Goal: Task Accomplishment & Management: Manage account settings

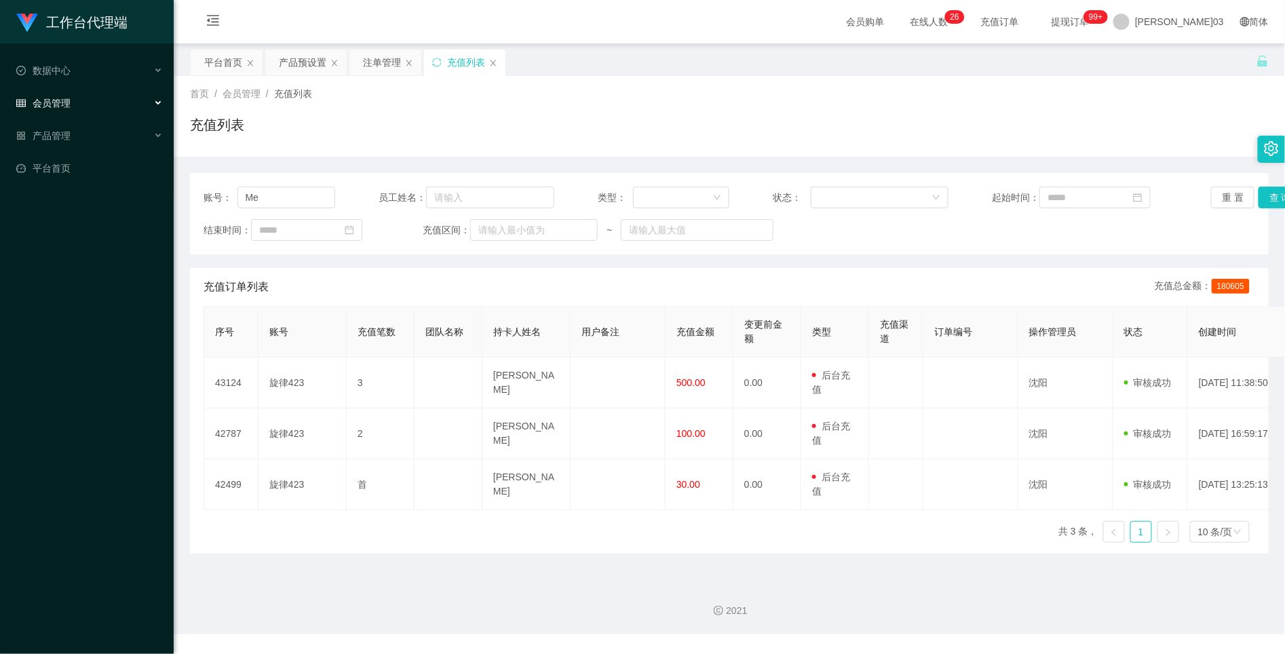
type input "M"
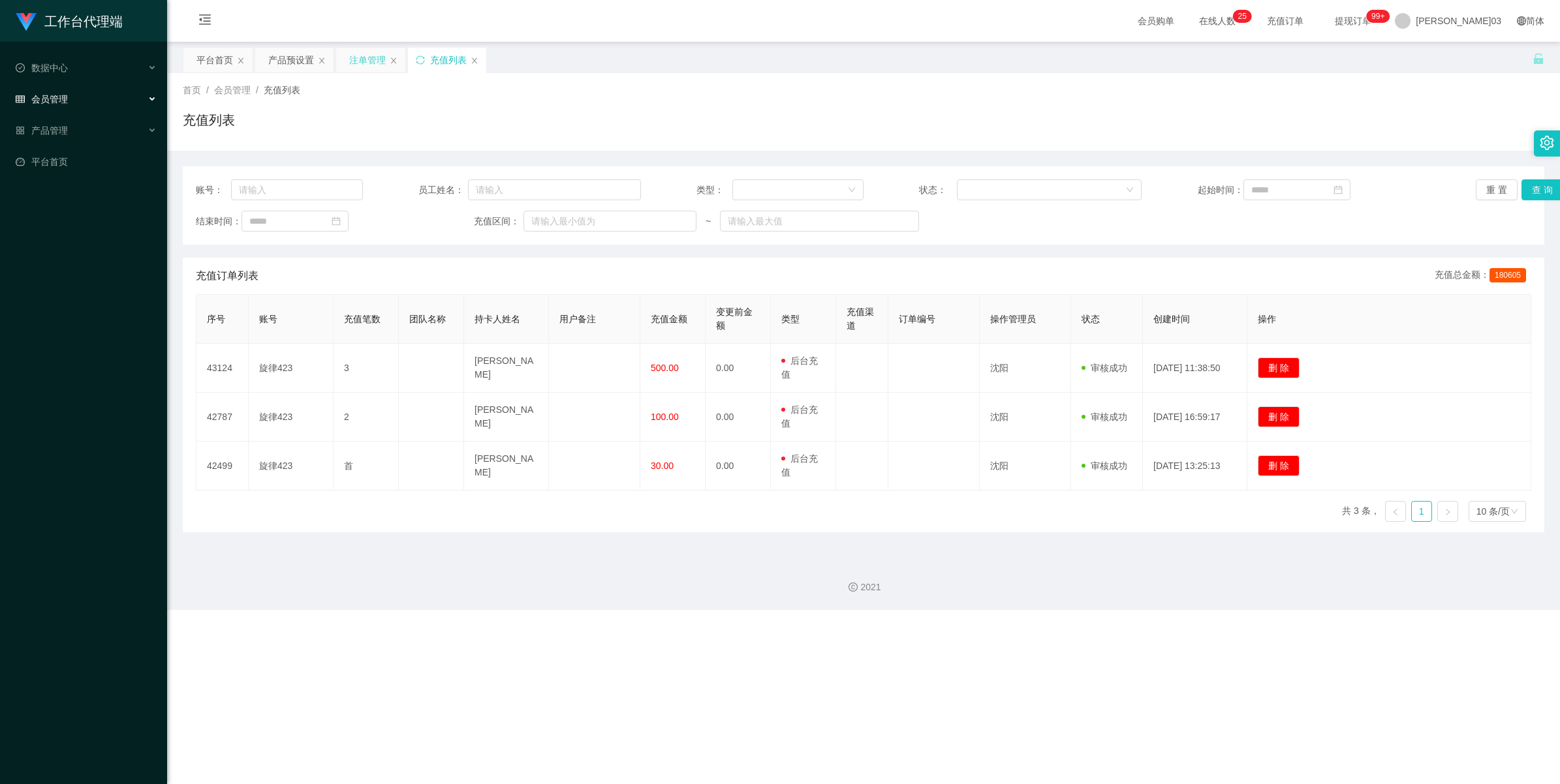
click at [371, 63] on div "注单管理" at bounding box center [368, 61] width 37 height 25
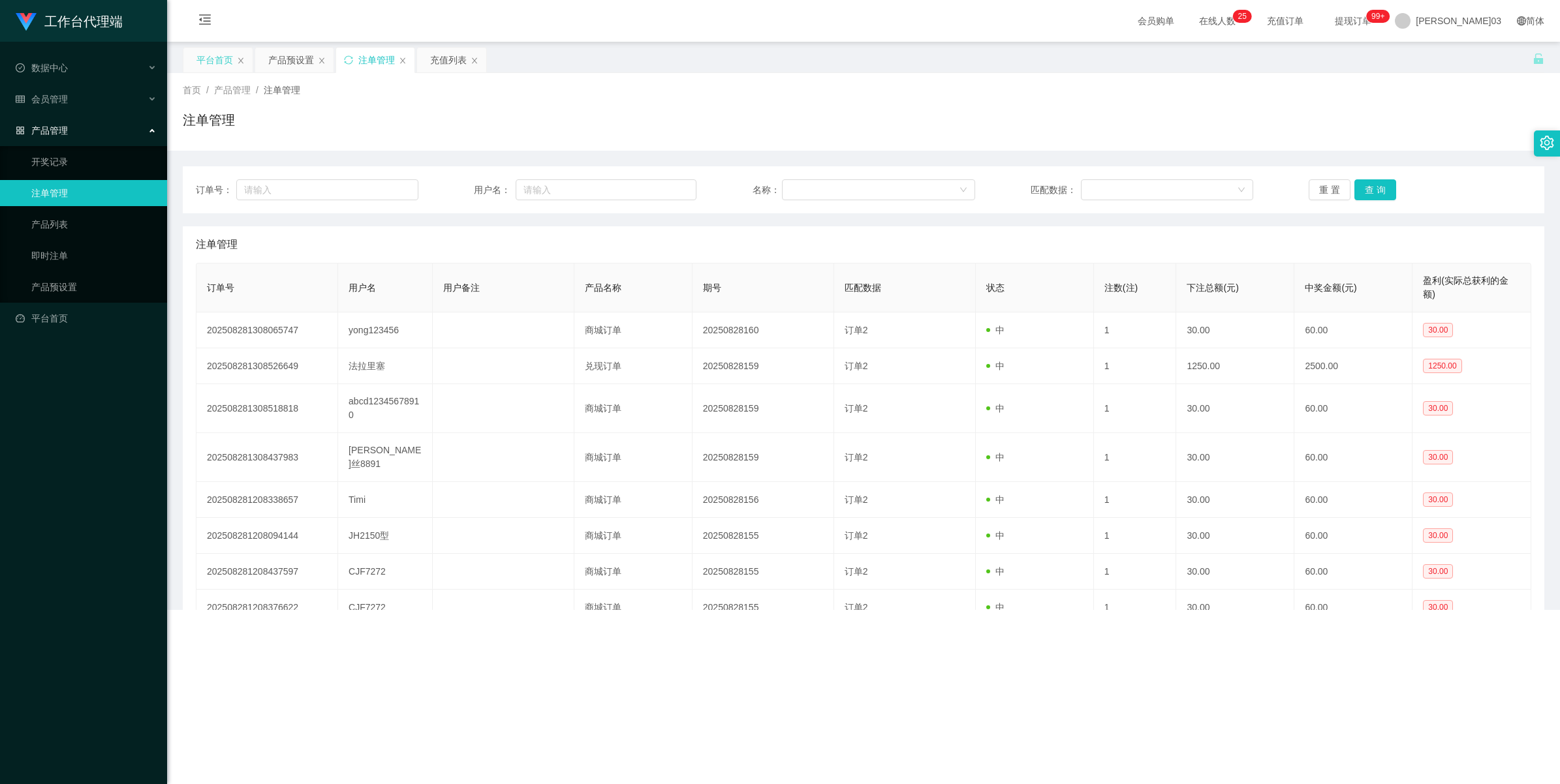
click at [199, 63] on div "平台首页" at bounding box center [215, 61] width 37 height 25
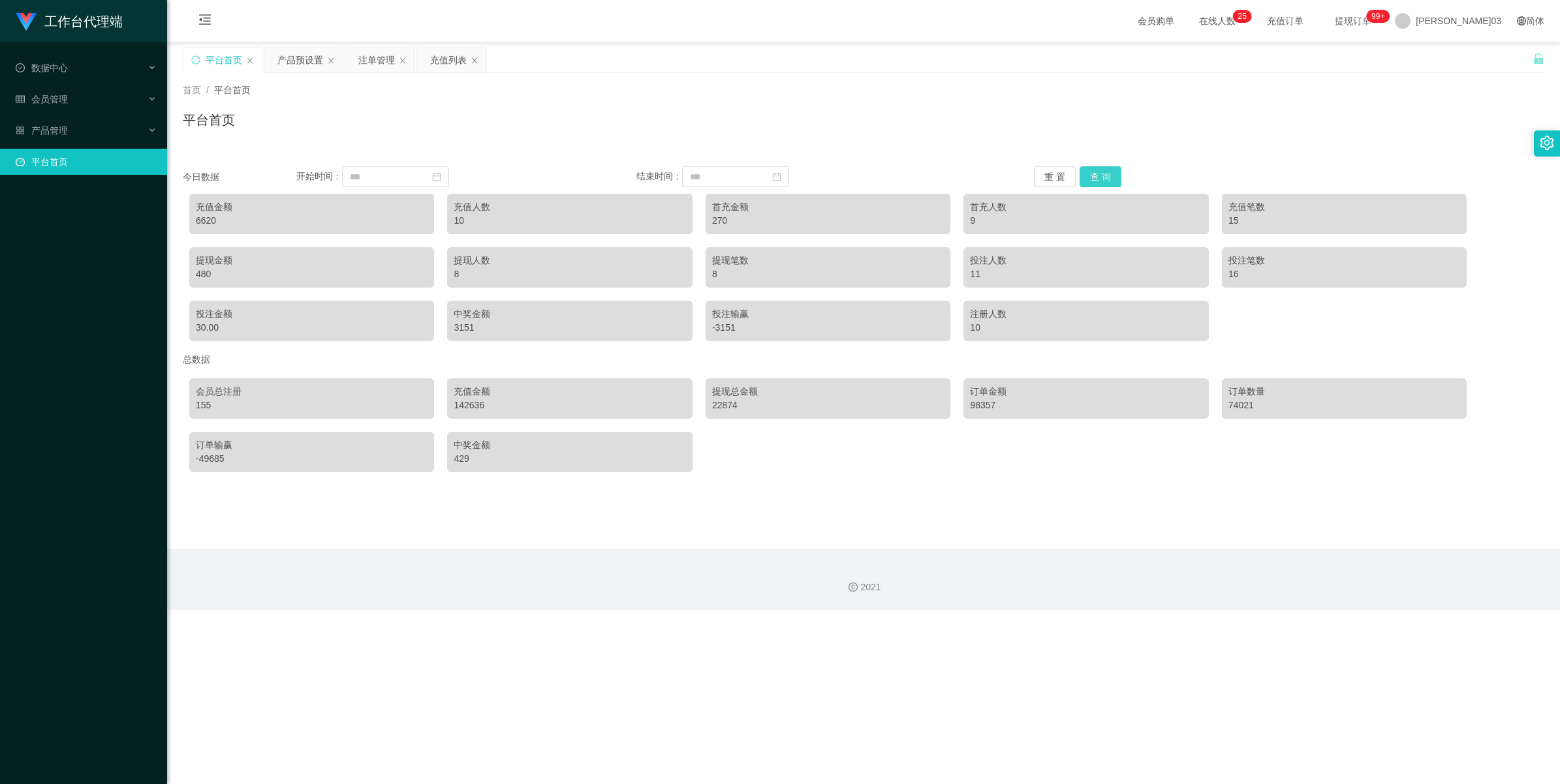
click at [1098, 178] on button "查 询" at bounding box center [1100, 177] width 41 height 21
click at [303, 70] on div "产品预设置" at bounding box center [299, 61] width 45 height 25
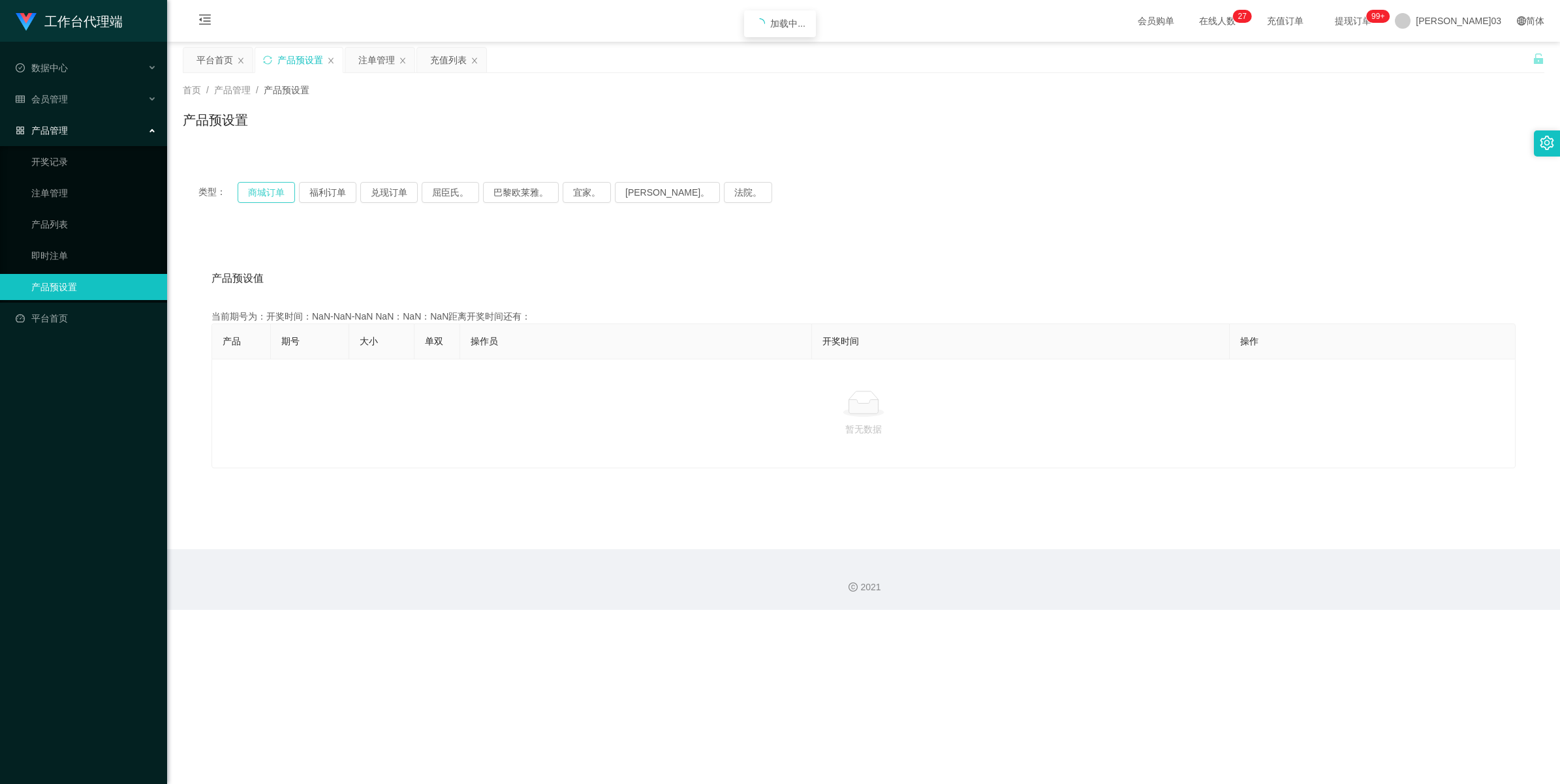
click at [263, 183] on button "商城订单" at bounding box center [267, 192] width 58 height 21
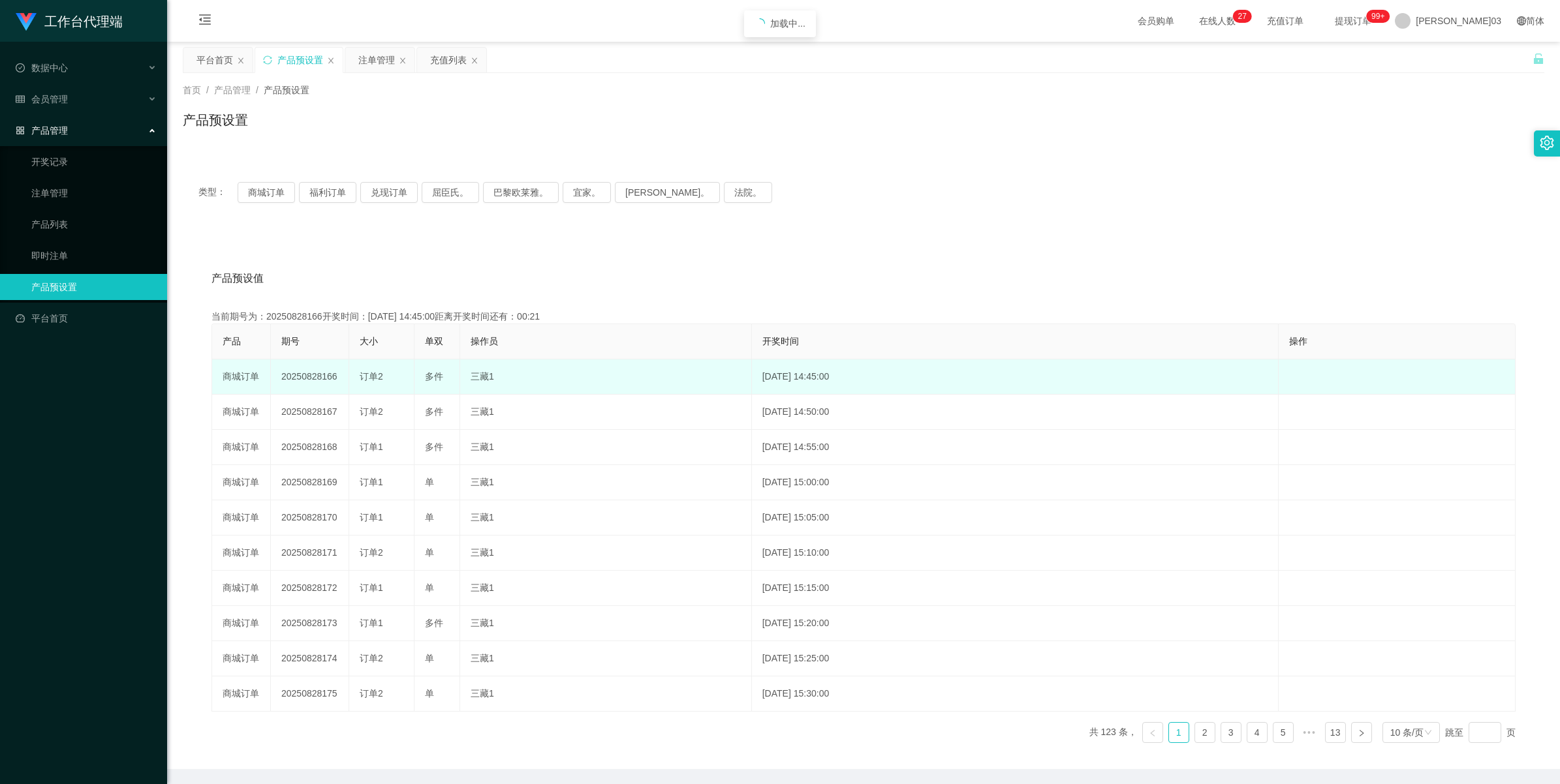
click at [299, 373] on td "20250828166" at bounding box center [310, 377] width 78 height 36
copy td "20250828166"
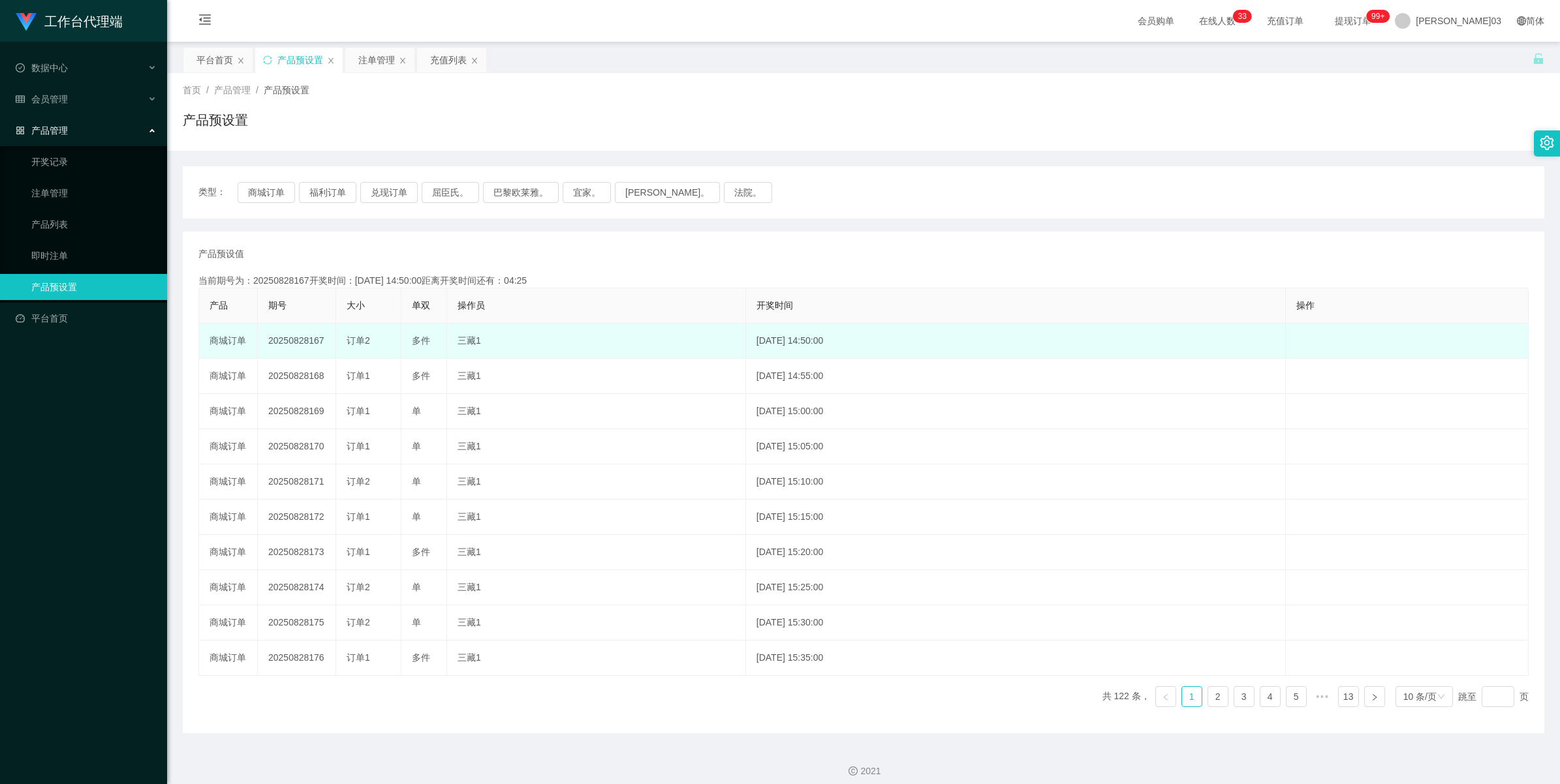
click at [290, 335] on td "20250828167" at bounding box center [296, 341] width 78 height 36
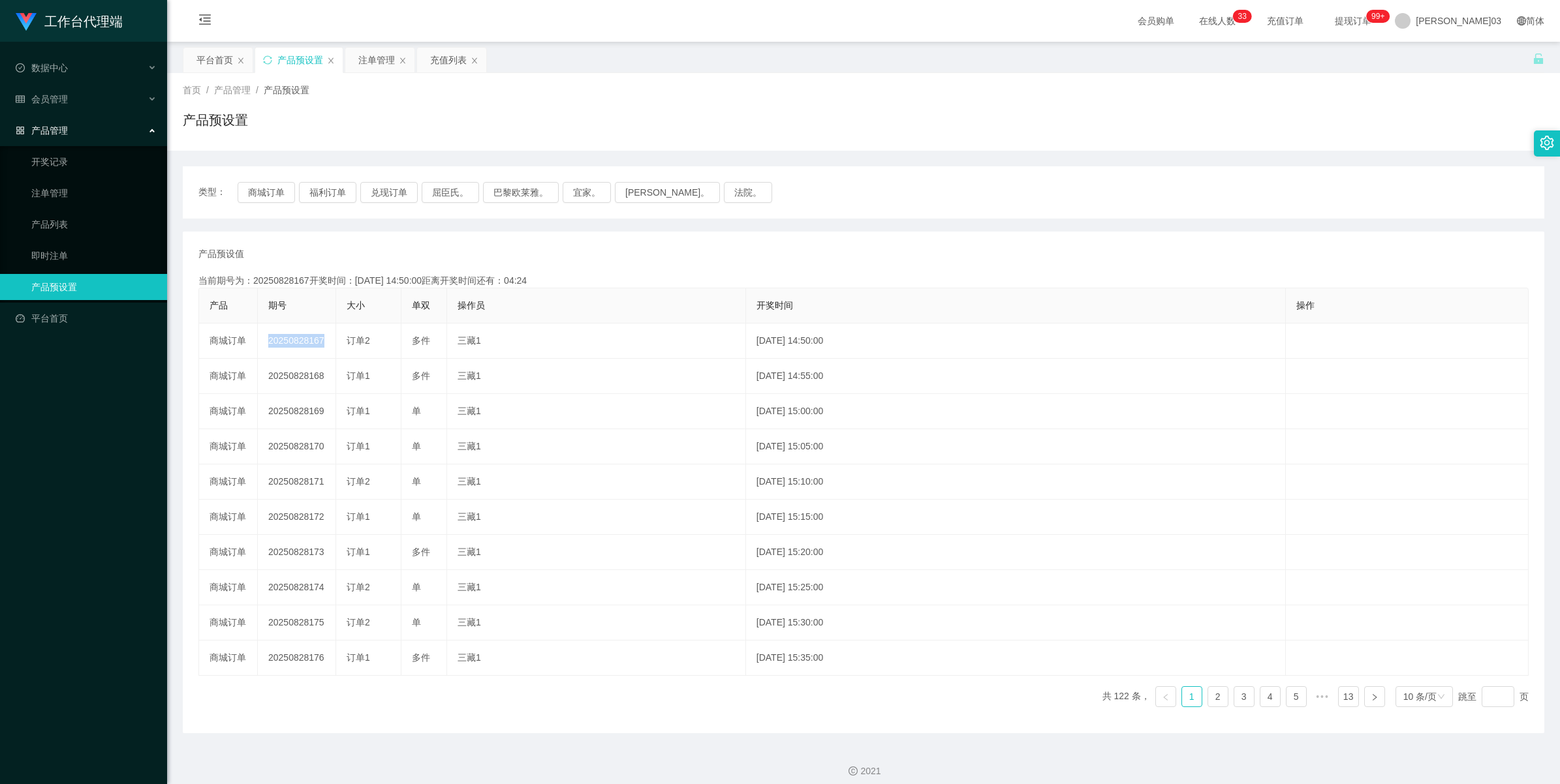
copy td "20250828167"
click at [367, 63] on div "注单管理" at bounding box center [376, 61] width 37 height 25
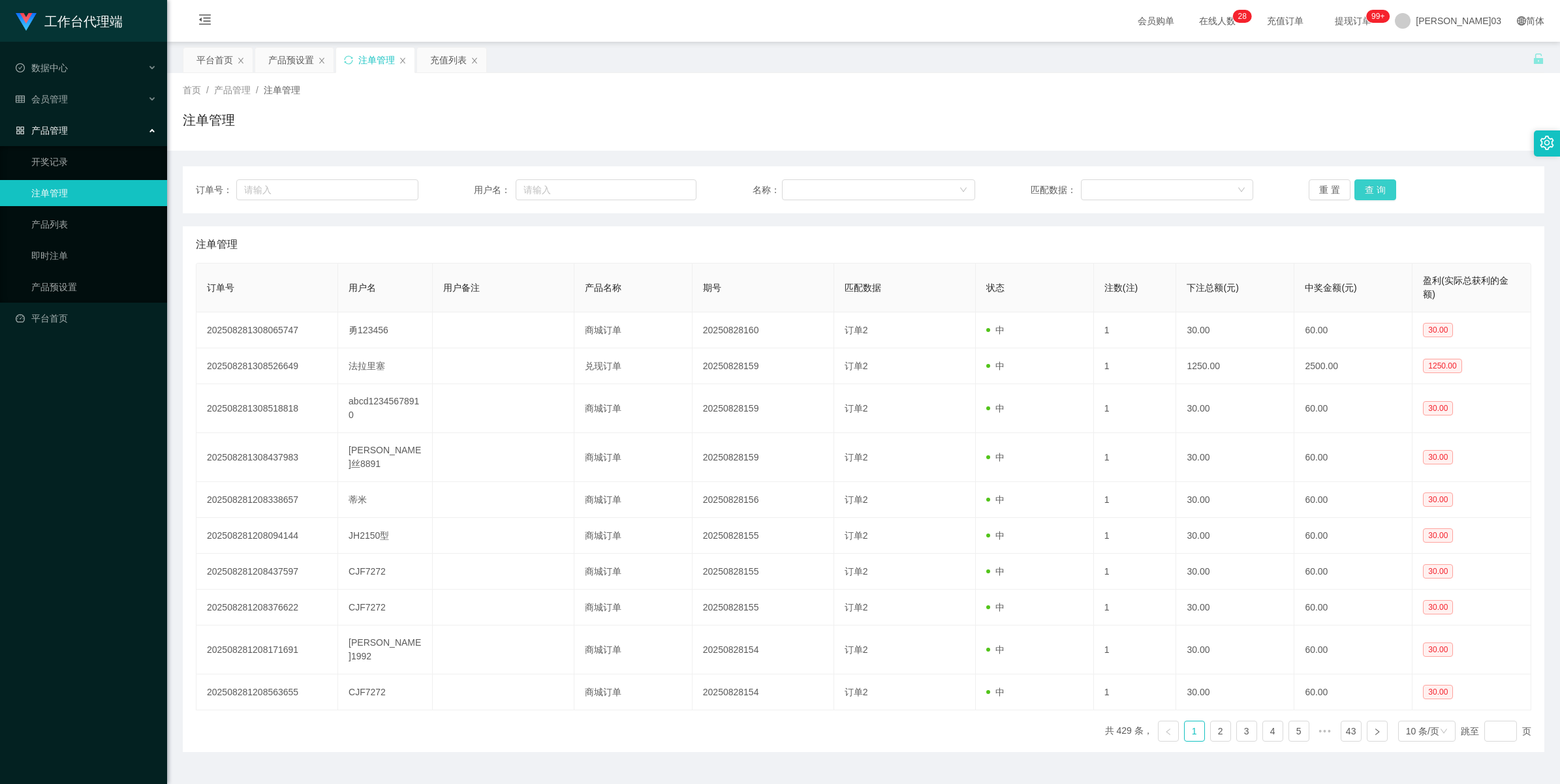
click at [1366, 186] on button "查 询" at bounding box center [1375, 190] width 41 height 21
click at [1366, 186] on div "重 置 查 询" at bounding box center [1419, 190] width 222 height 21
click at [1366, 186] on button "查 询" at bounding box center [1375, 190] width 41 height 21
click at [1366, 186] on div "重 置 查 询" at bounding box center [1419, 190] width 222 height 21
click at [1366, 186] on button "查 询" at bounding box center [1375, 190] width 41 height 21
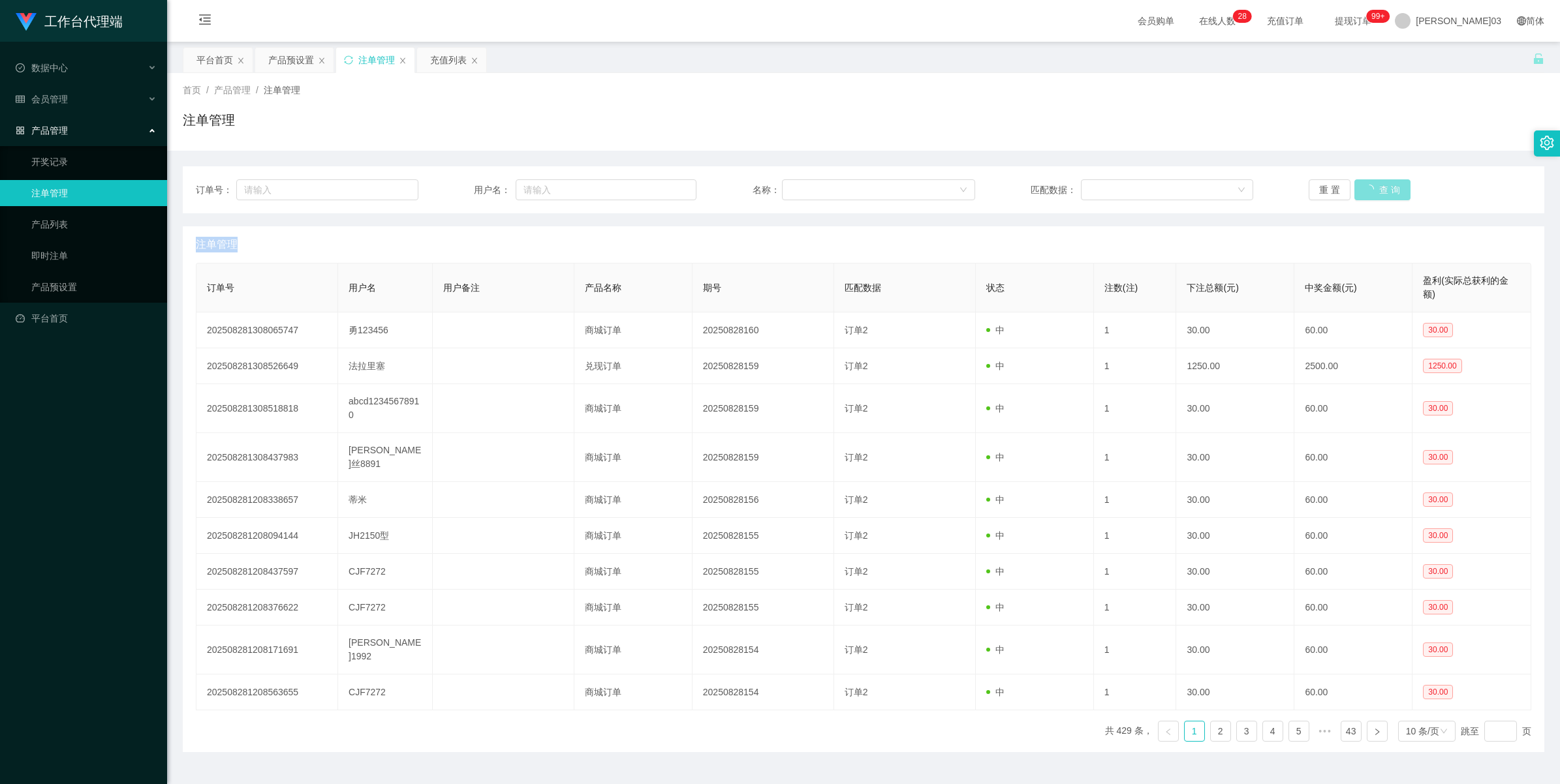
click at [1366, 186] on div "重 置 查 询" at bounding box center [1419, 190] width 222 height 21
click at [1366, 186] on button "查 询" at bounding box center [1375, 190] width 41 height 21
click at [1366, 186] on div "重 置 查 询" at bounding box center [1419, 190] width 222 height 21
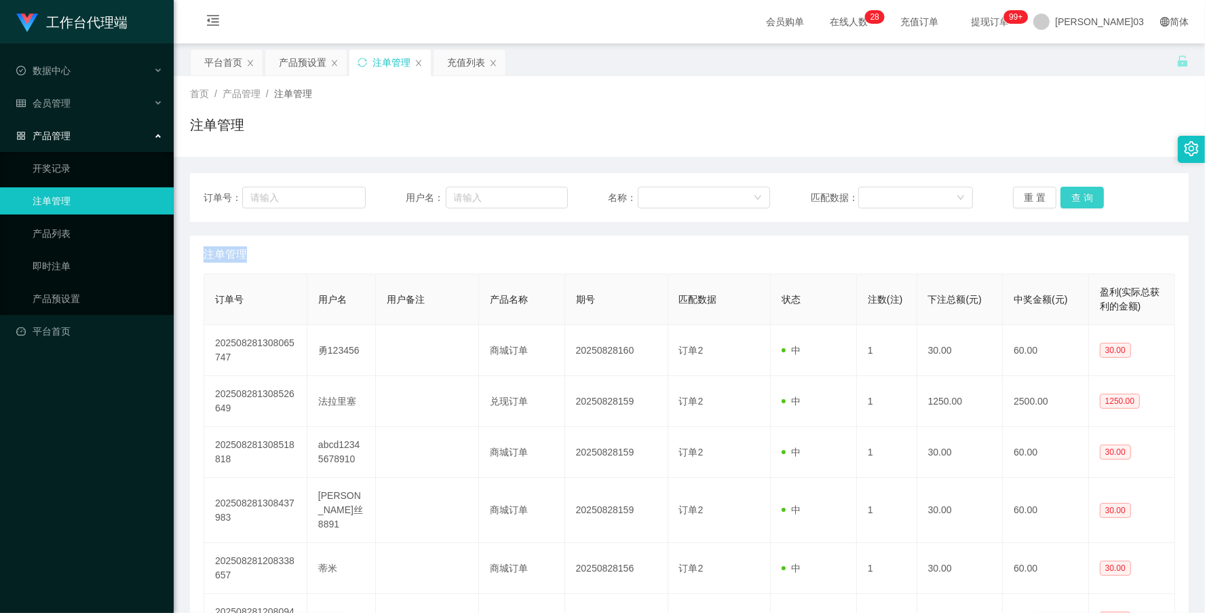
click at [1070, 194] on button "查 询" at bounding box center [1081, 198] width 43 height 22
click at [1070, 194] on button "查 询" at bounding box center [1089, 198] width 58 height 22
click at [1070, 194] on button "查 询" at bounding box center [1081, 198] width 43 height 22
click at [1070, 194] on div "重 置 查 询" at bounding box center [1094, 198] width 162 height 22
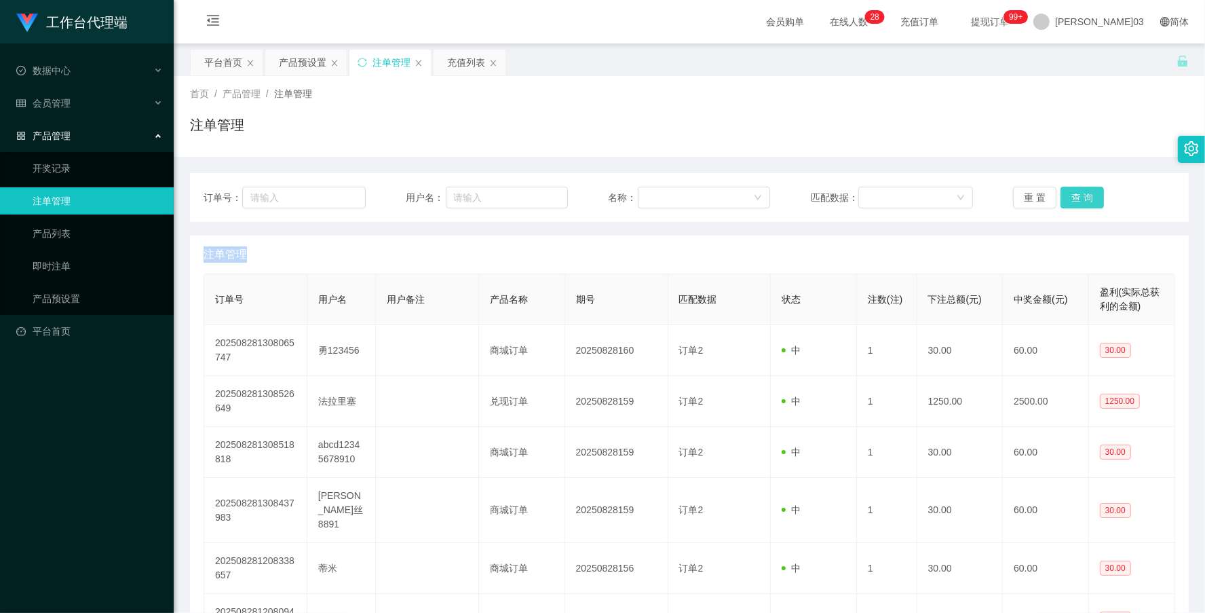
click at [1070, 194] on button "查 询" at bounding box center [1081, 198] width 43 height 22
click at [1070, 194] on div "重 置 查 询" at bounding box center [1094, 198] width 162 height 22
click at [1070, 194] on button "查 询" at bounding box center [1081, 198] width 43 height 22
click at [1079, 198] on button "查 询" at bounding box center [1081, 198] width 43 height 22
click at [1079, 198] on div "重 置 查 询" at bounding box center [1094, 198] width 162 height 22
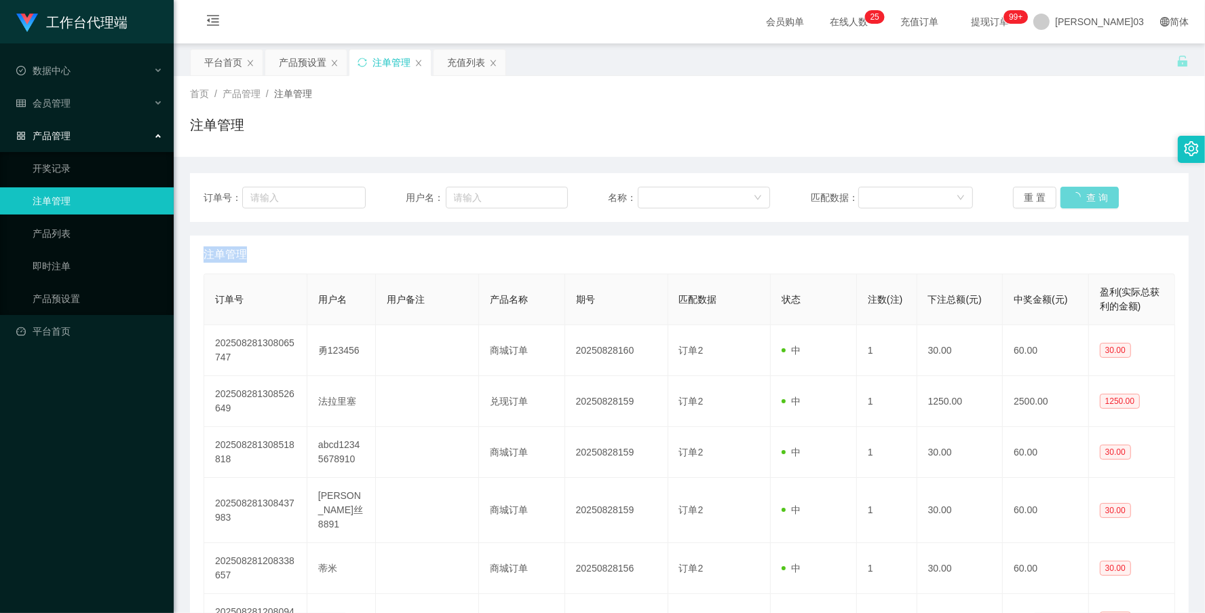
click at [1079, 198] on div "重 置 查 询" at bounding box center [1094, 198] width 162 height 22
click at [1079, 198] on button "查 询" at bounding box center [1089, 198] width 58 height 22
click at [1079, 198] on button "查 询" at bounding box center [1081, 198] width 43 height 22
click at [1079, 198] on div "重 置 查 询" at bounding box center [1094, 198] width 162 height 22
click at [1079, 198] on button "查 询" at bounding box center [1081, 198] width 43 height 22
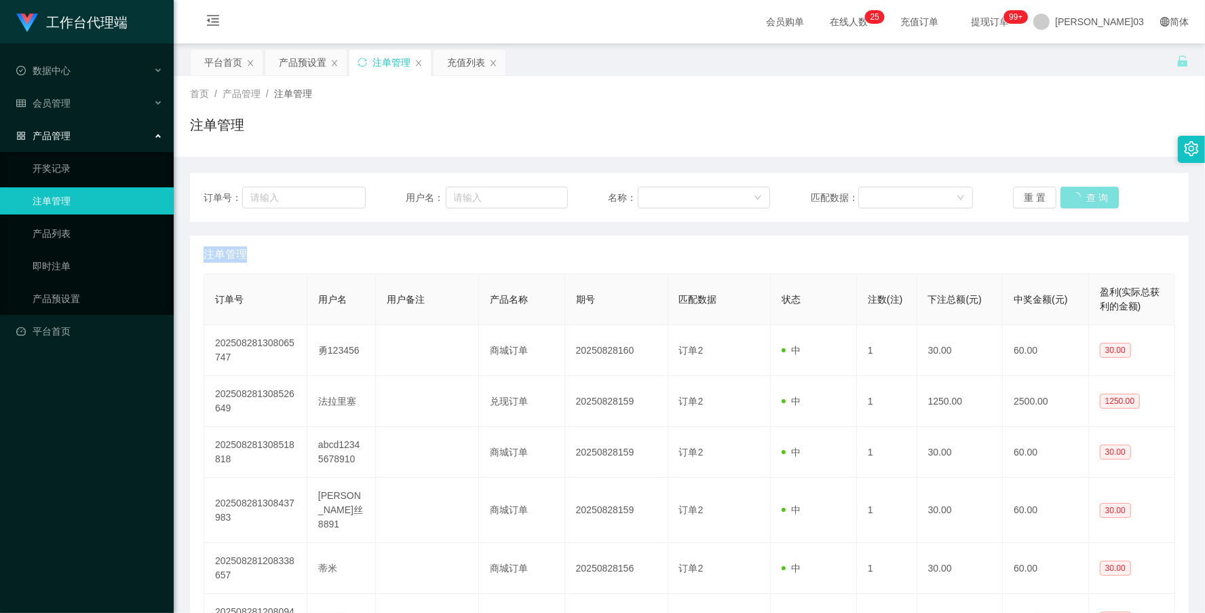
click at [1079, 198] on button "查 询" at bounding box center [1089, 198] width 58 height 22
click at [1072, 190] on button "查 询" at bounding box center [1081, 198] width 43 height 22
click at [1072, 190] on button "查 询" at bounding box center [1089, 198] width 58 height 22
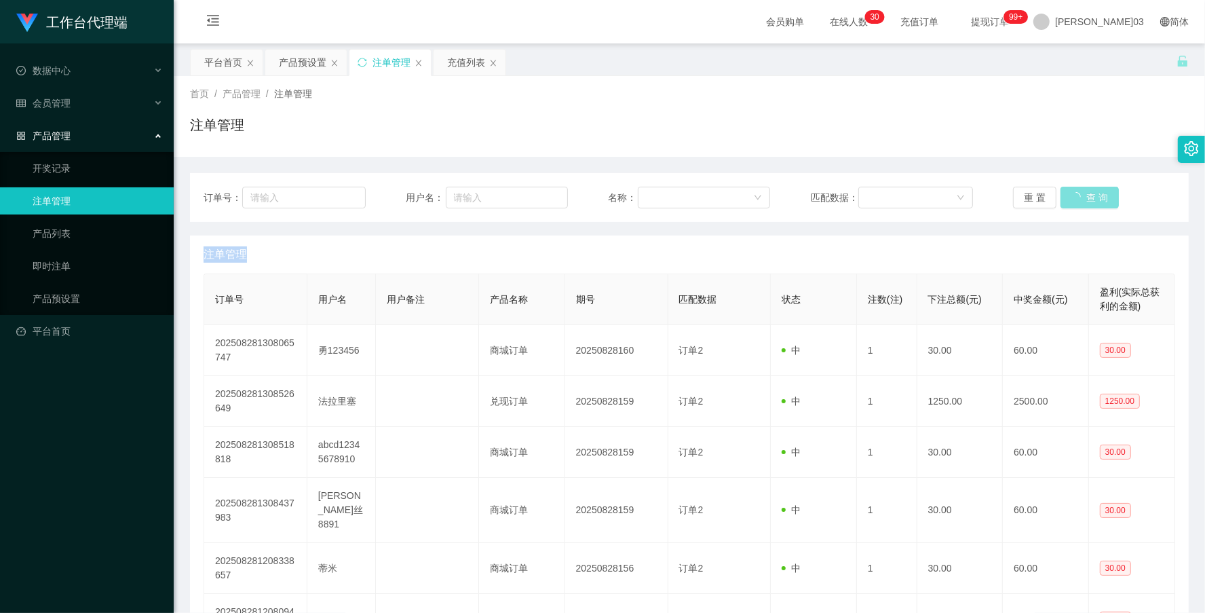
click at [1072, 190] on button "查 询" at bounding box center [1089, 198] width 58 height 22
click at [1072, 190] on div "重 置 查 询" at bounding box center [1094, 198] width 162 height 22
click at [1072, 190] on button "查 询" at bounding box center [1081, 198] width 43 height 22
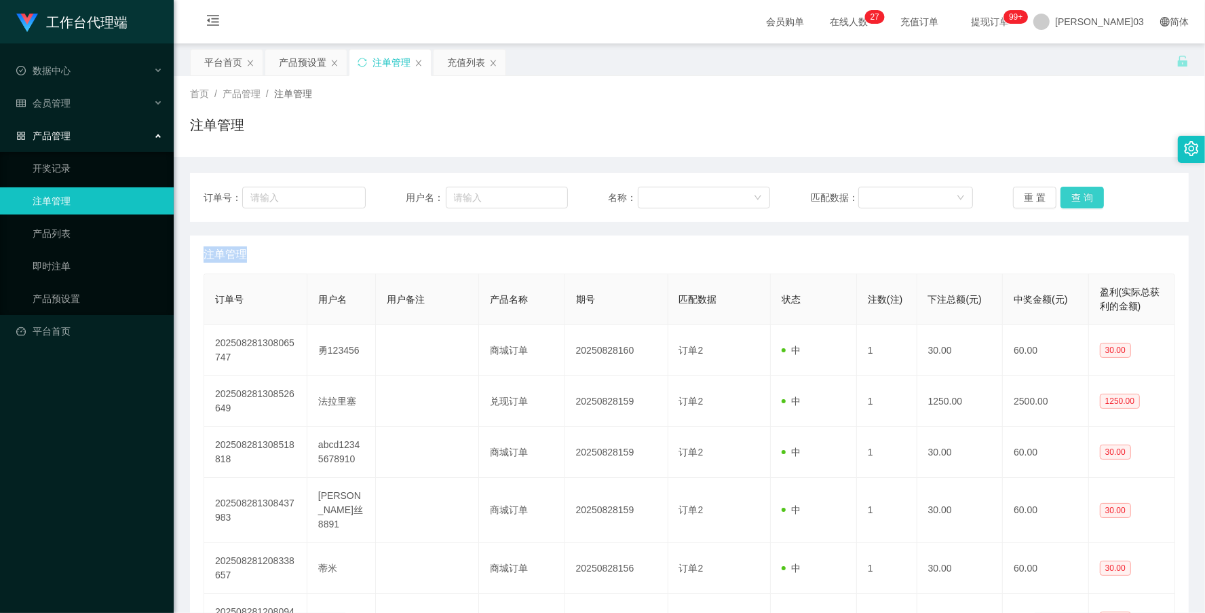
click at [1081, 191] on button "查 询" at bounding box center [1081, 198] width 43 height 22
click at [1081, 191] on div "重 置 查 询" at bounding box center [1094, 198] width 162 height 22
click at [1081, 191] on button "查 询" at bounding box center [1081, 198] width 43 height 22
click at [1081, 191] on div "重 置 查 询" at bounding box center [1094, 198] width 162 height 22
drag, startPoint x: 1081, startPoint y: 191, endPoint x: 1106, endPoint y: 20, distance: 172.2
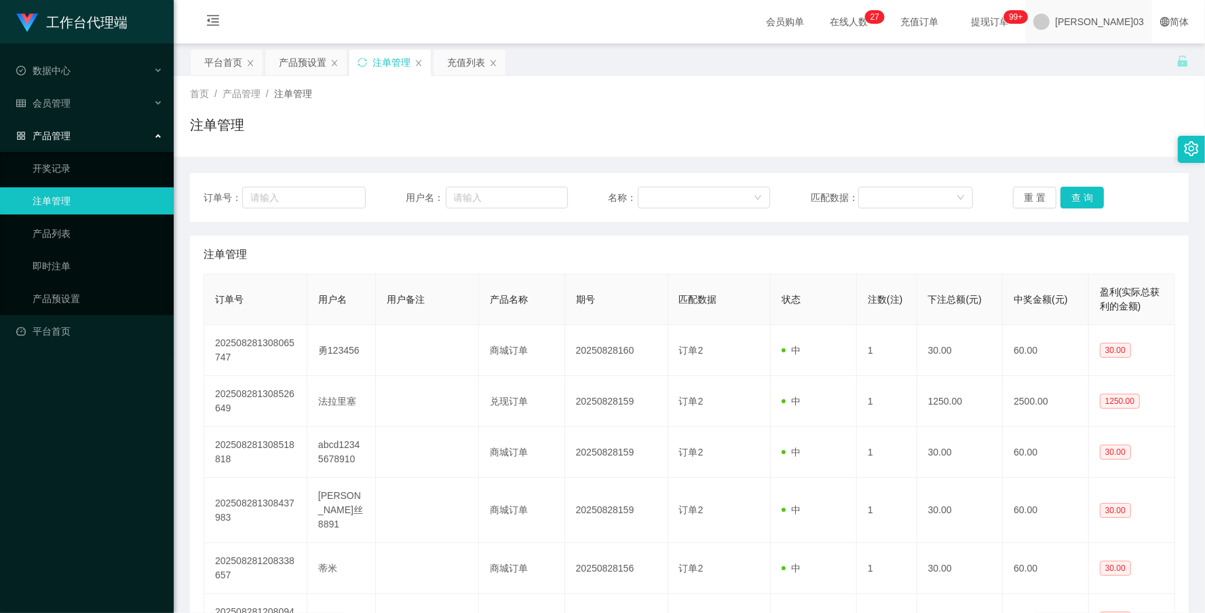
click at [1106, 20] on span "[PERSON_NAME]03" at bounding box center [1099, 21] width 89 height 43
click at [1109, 55] on span "退出登录" at bounding box center [1117, 59] width 38 height 11
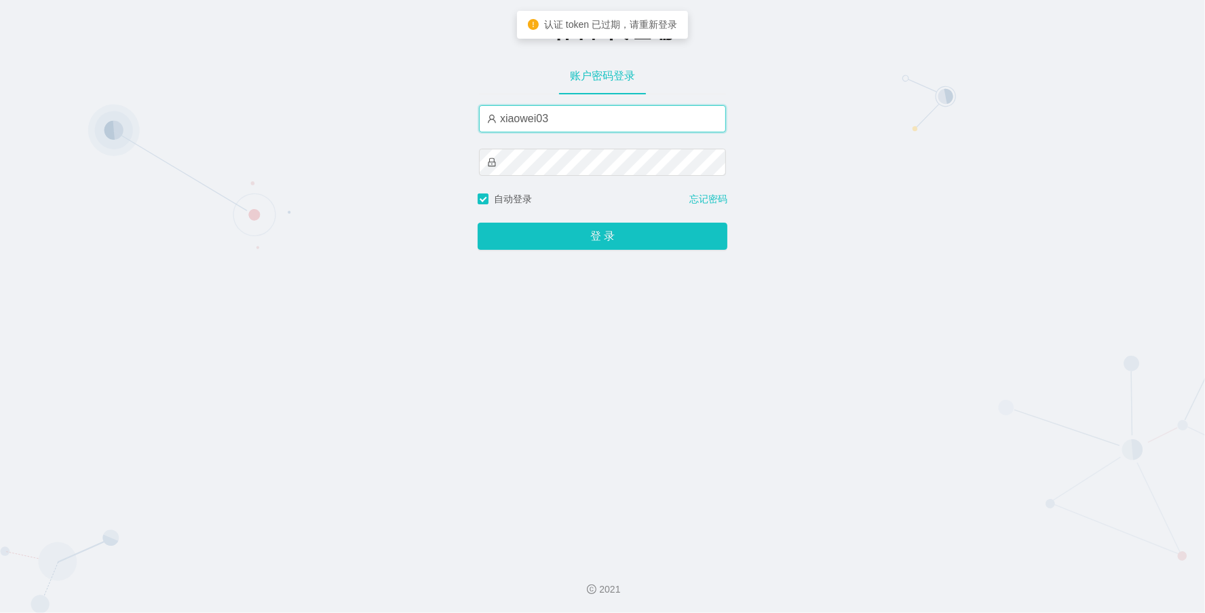
click at [568, 132] on input "xiaowei03" at bounding box center [602, 118] width 247 height 27
type input "xiaowei01"
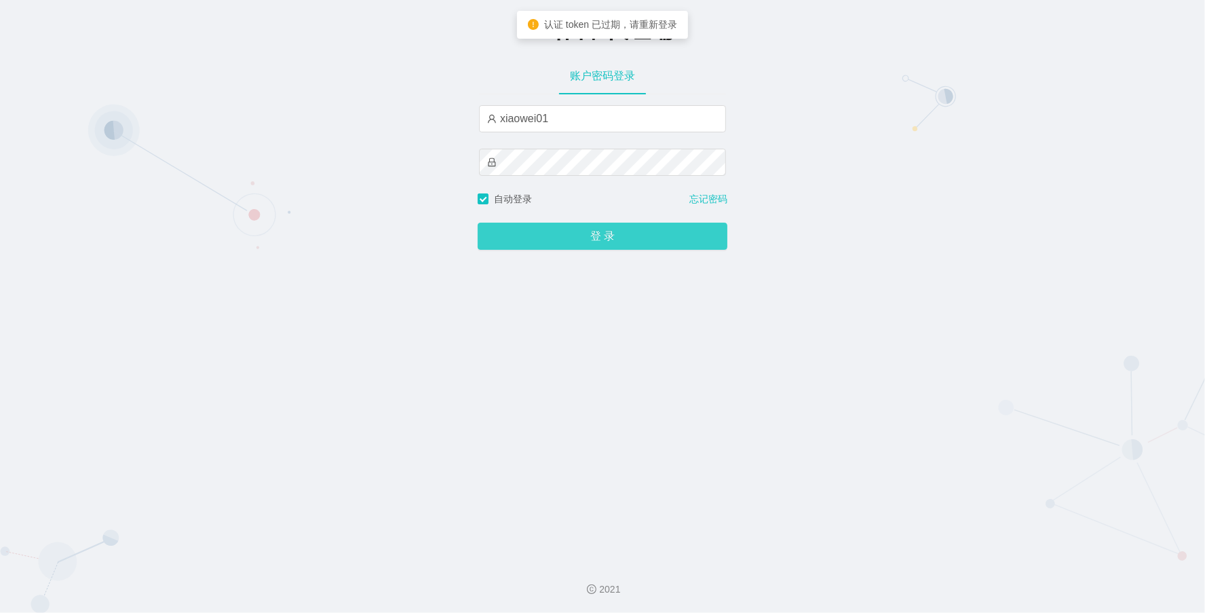
click at [581, 246] on button "登 录" at bounding box center [603, 236] width 250 height 27
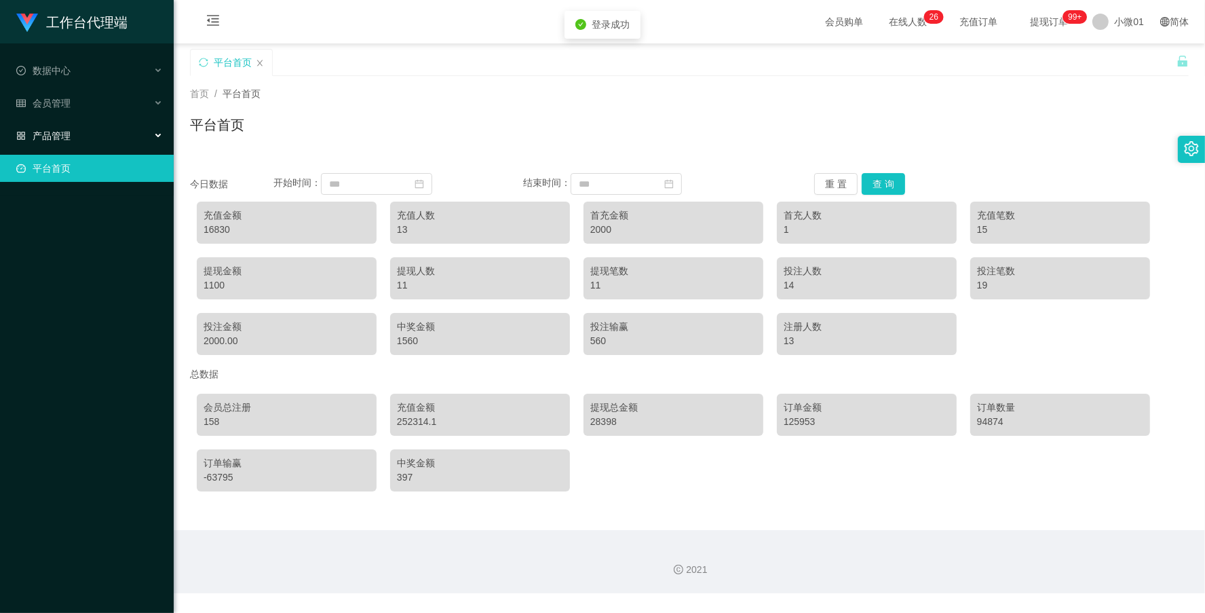
click at [56, 123] on div "产品管理" at bounding box center [87, 135] width 174 height 27
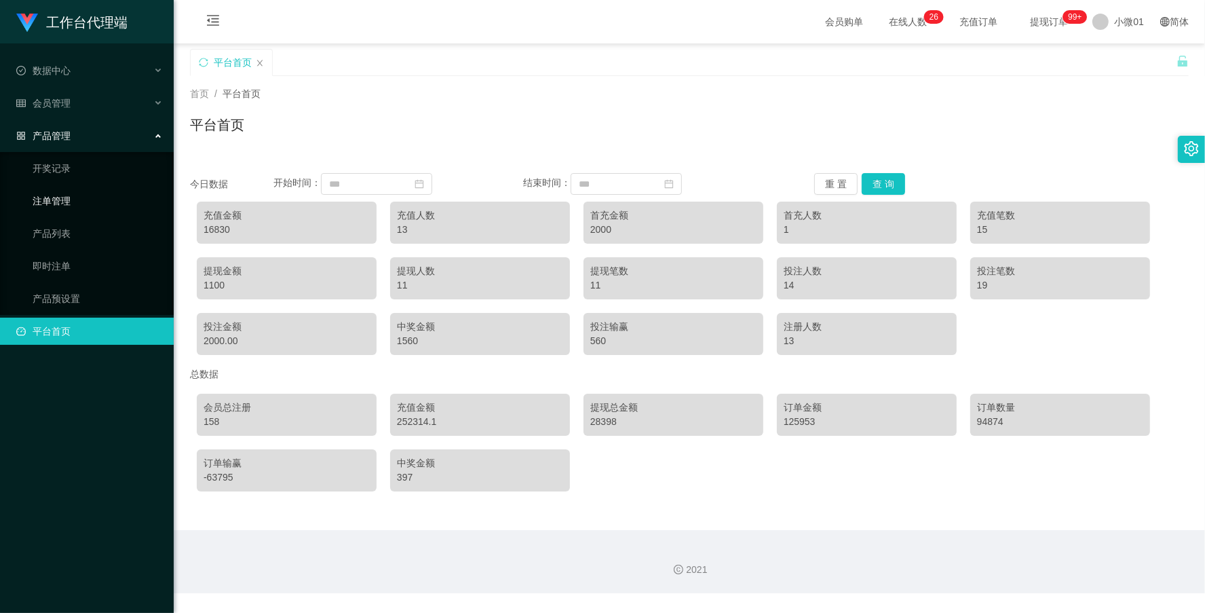
click at [52, 202] on link "注单管理" at bounding box center [98, 200] width 130 height 27
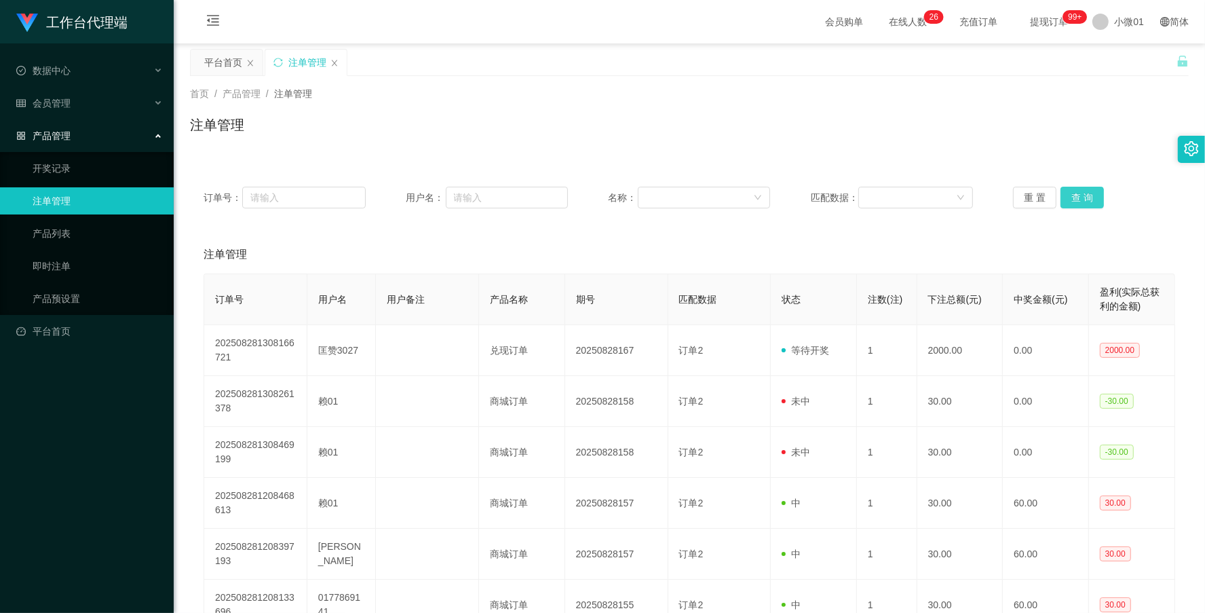
click at [1079, 189] on button "查 询" at bounding box center [1081, 198] width 43 height 22
click at [1079, 189] on div "重 置 查 询" at bounding box center [1094, 198] width 162 height 22
click at [1079, 189] on button "查 询" at bounding box center [1081, 198] width 43 height 22
click at [1079, 189] on div "重 置 查 询" at bounding box center [1094, 198] width 162 height 22
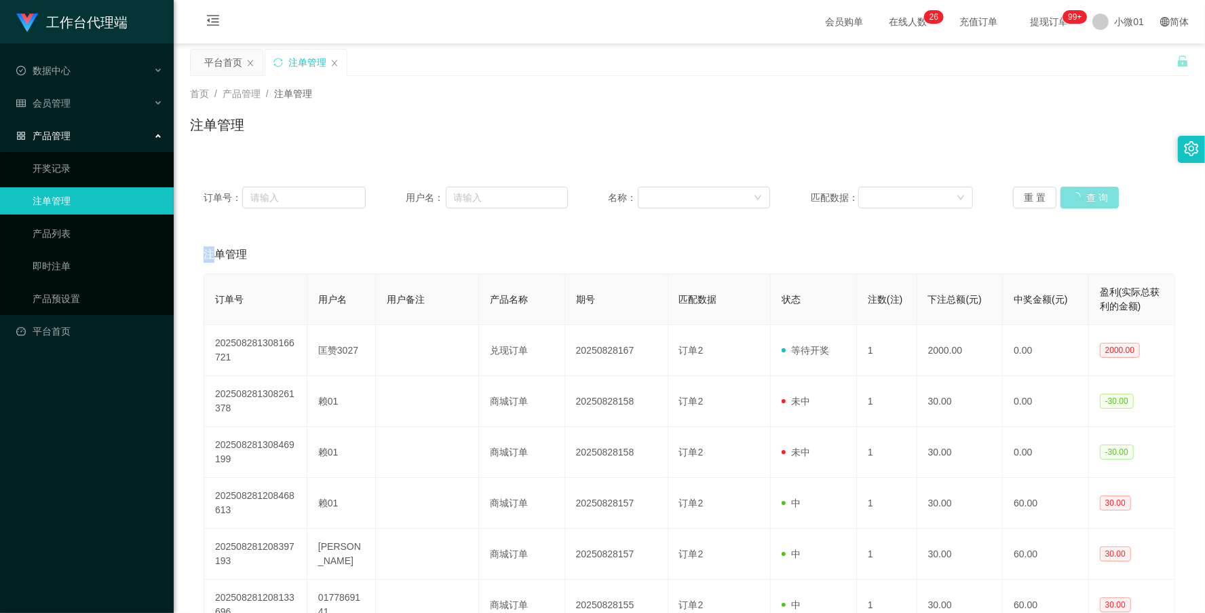
click at [1079, 189] on button "查 询" at bounding box center [1089, 198] width 58 height 22
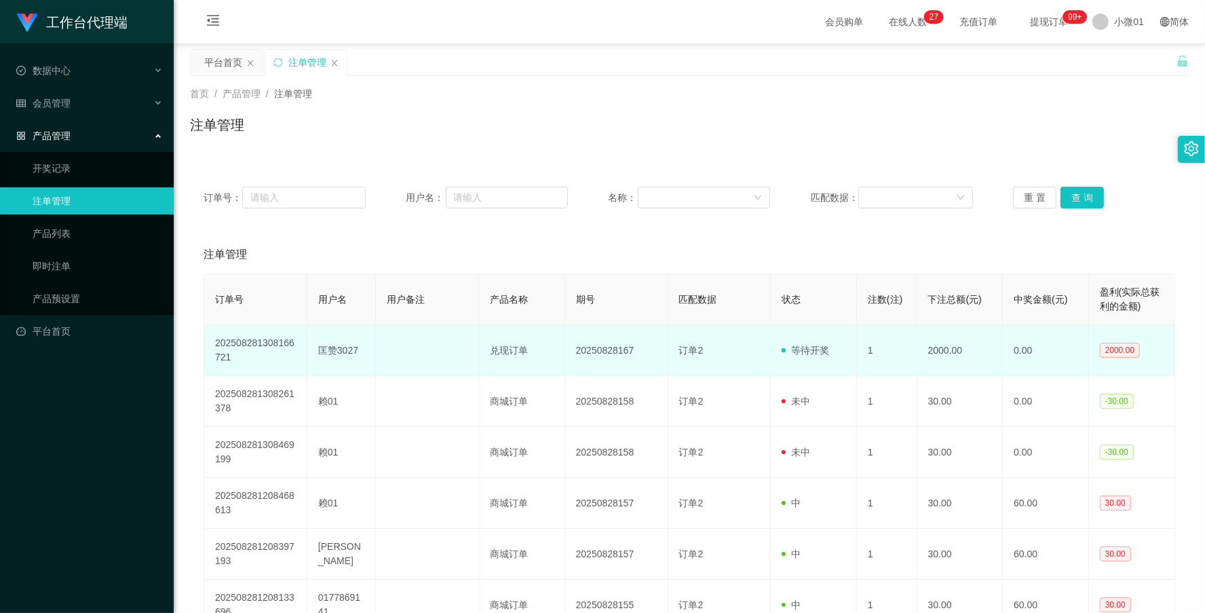
click at [587, 360] on td "20250828167" at bounding box center [616, 350] width 103 height 51
click at [589, 355] on td "20250828167" at bounding box center [616, 350] width 103 height 51
copy td "20250828167"
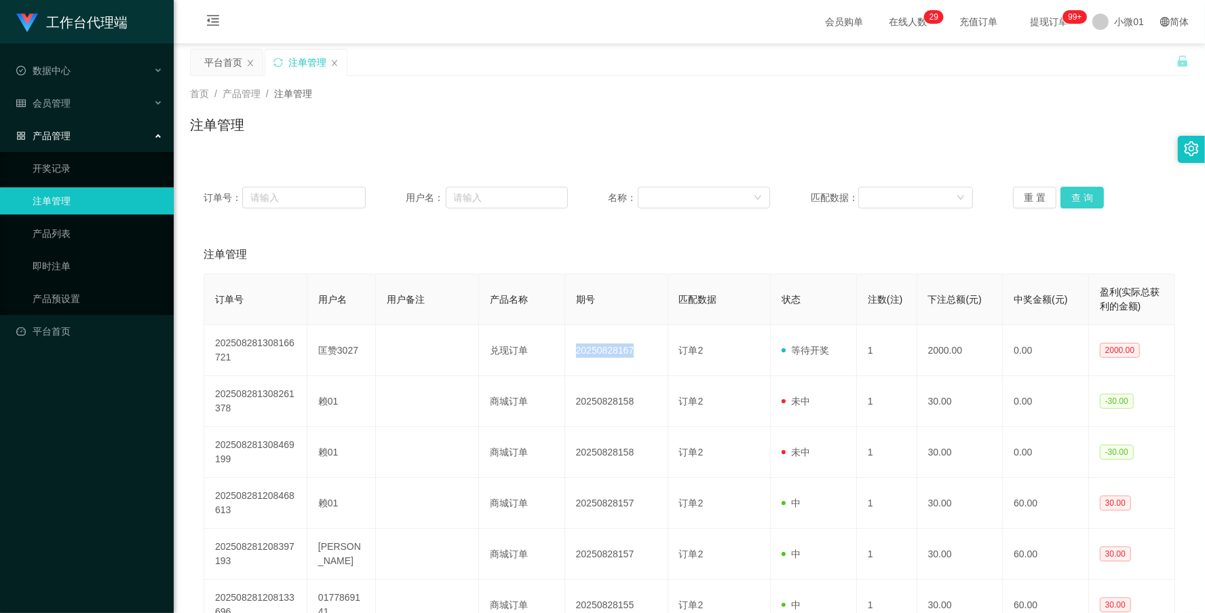
click at [1070, 201] on button "查 询" at bounding box center [1081, 198] width 43 height 22
click at [1070, 201] on div "重 置 查 询" at bounding box center [1094, 198] width 162 height 22
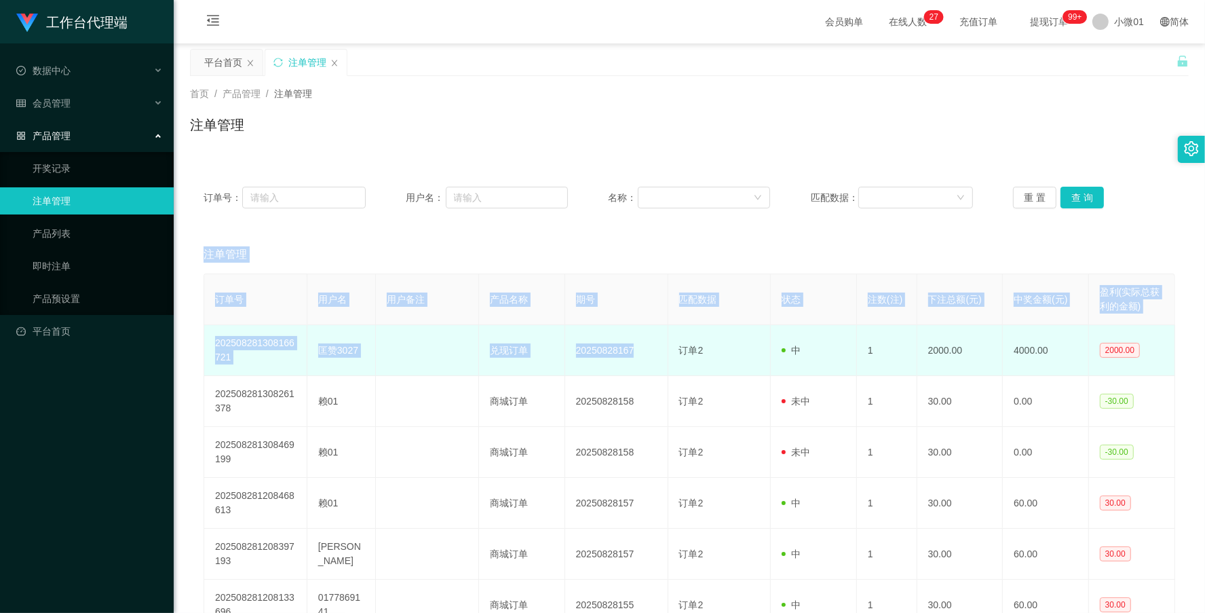
click at [307, 363] on td "匡赞3027" at bounding box center [341, 350] width 69 height 51
